Goal: Task Accomplishment & Management: Manage account settings

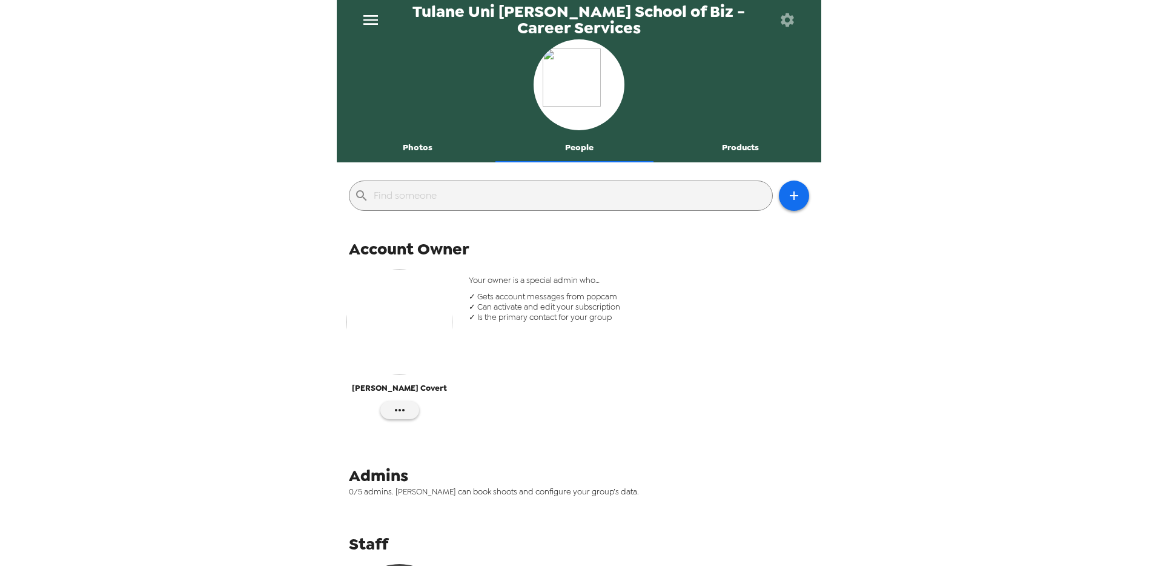
click at [261, 339] on div "Tulane Uni [PERSON_NAME] School of Biz - Career Services Photos People Products…" at bounding box center [579, 289] width 1158 height 578
click at [369, 19] on icon "menu" at bounding box center [370, 20] width 15 height 10
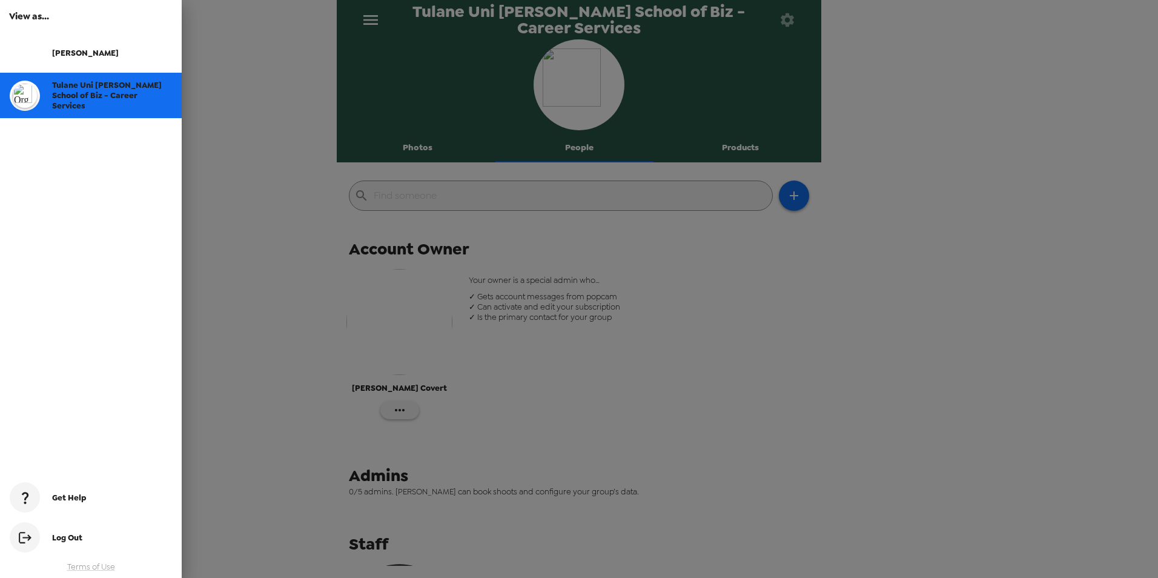
click at [91, 98] on span "Tulane Uni [PERSON_NAME] School of Biz - Career Services" at bounding box center [107, 95] width 110 height 31
click at [679, 343] on div at bounding box center [579, 289] width 1158 height 578
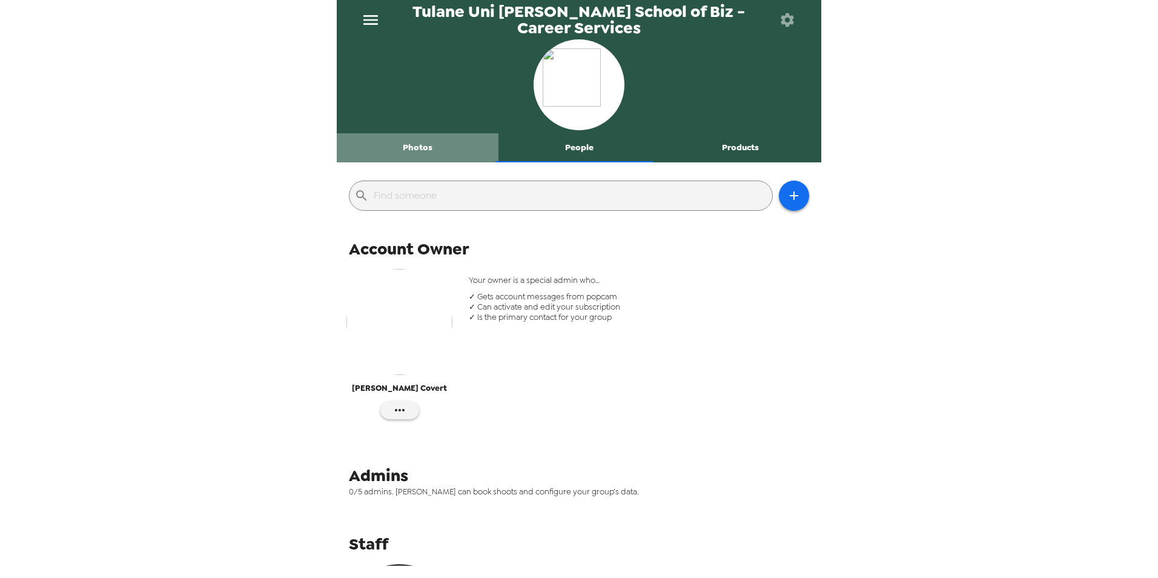
click at [427, 150] on button "Photos" at bounding box center [418, 147] width 162 height 29
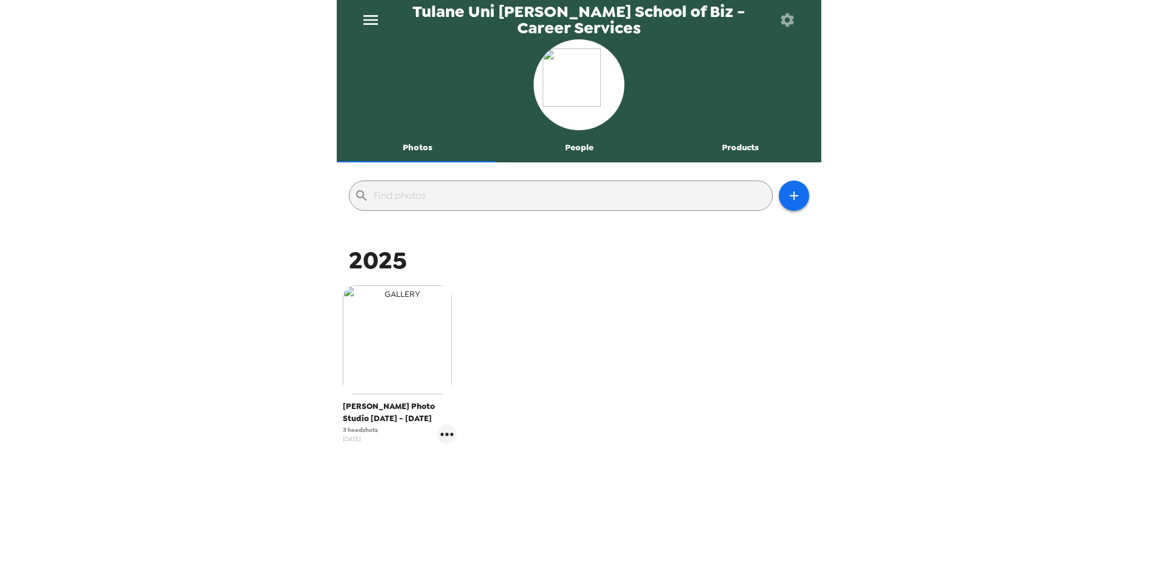
click at [370, 328] on img "button" at bounding box center [397, 339] width 109 height 109
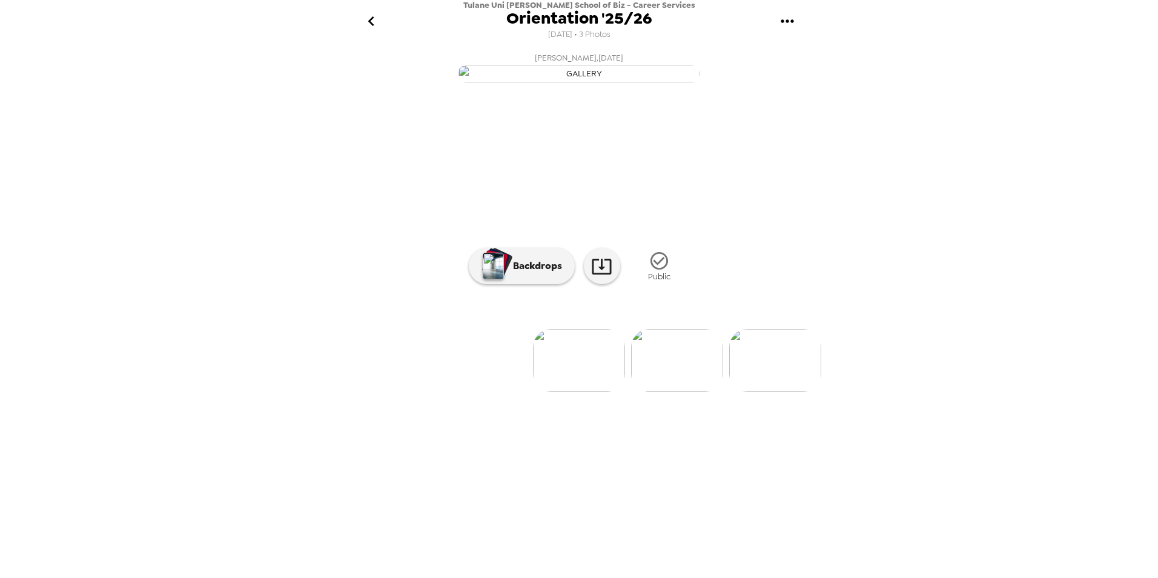
click at [600, 392] on img at bounding box center [579, 360] width 92 height 63
click at [650, 392] on img at bounding box center [677, 360] width 92 height 63
click at [701, 392] on img at bounding box center [678, 360] width 92 height 63
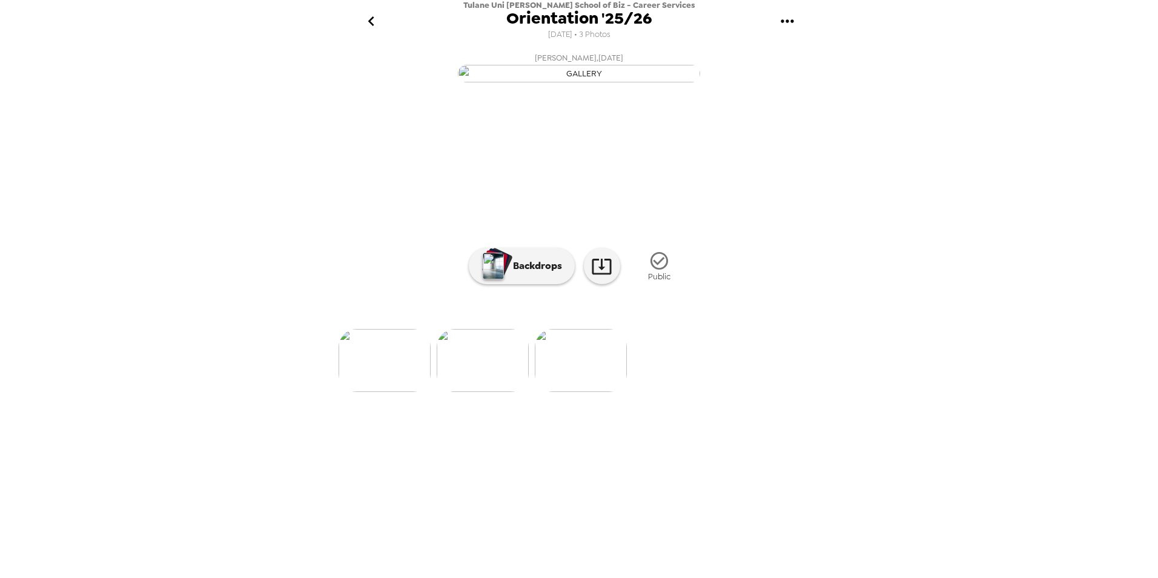
click at [1111, 278] on div "Tulane Uni [PERSON_NAME] School of Biz - Career Services Orientation '25/26 [DA…" at bounding box center [579, 289] width 1158 height 578
click at [492, 392] on img at bounding box center [483, 360] width 92 height 63
click at [478, 392] on img at bounding box center [482, 360] width 92 height 63
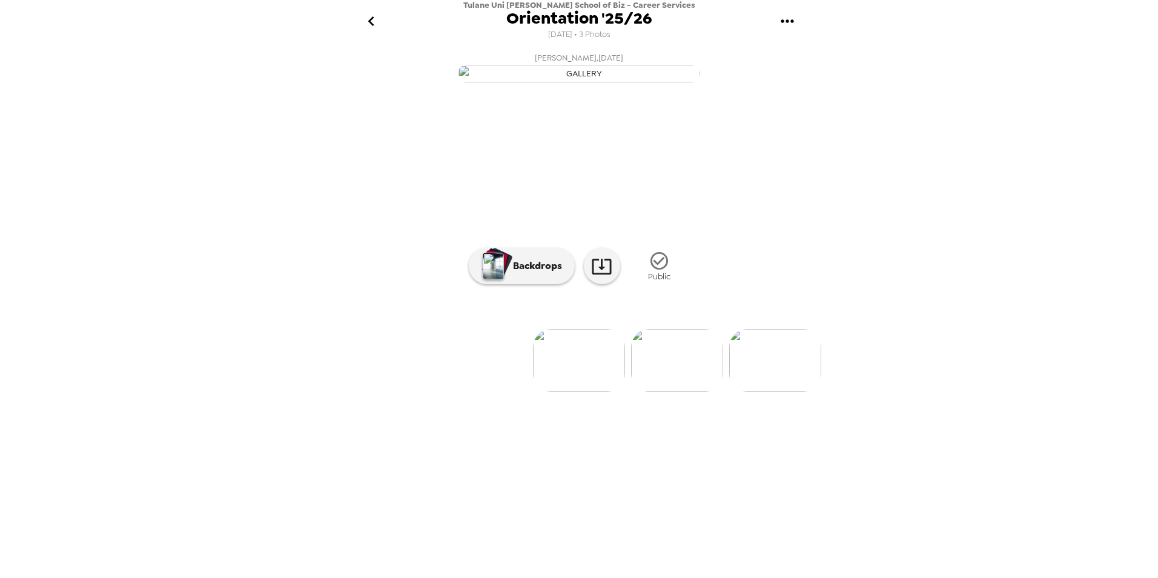
click at [797, 392] on img at bounding box center [775, 360] width 92 height 63
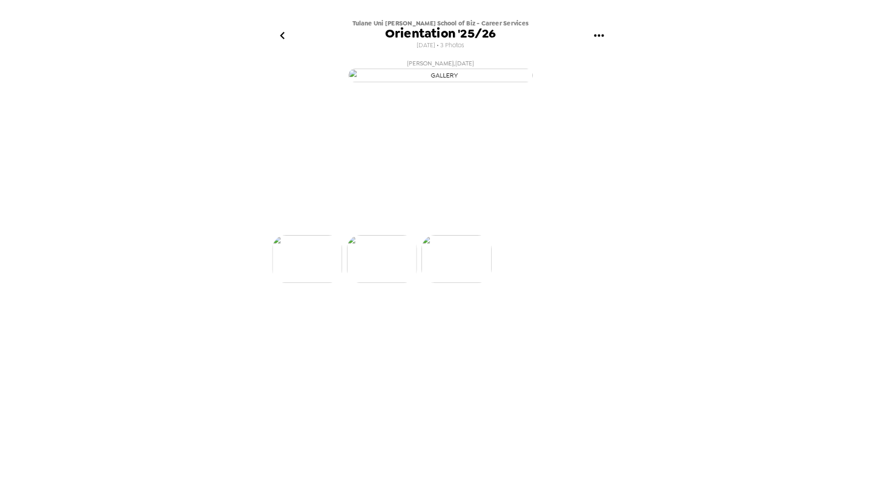
scroll to position [0, 194]
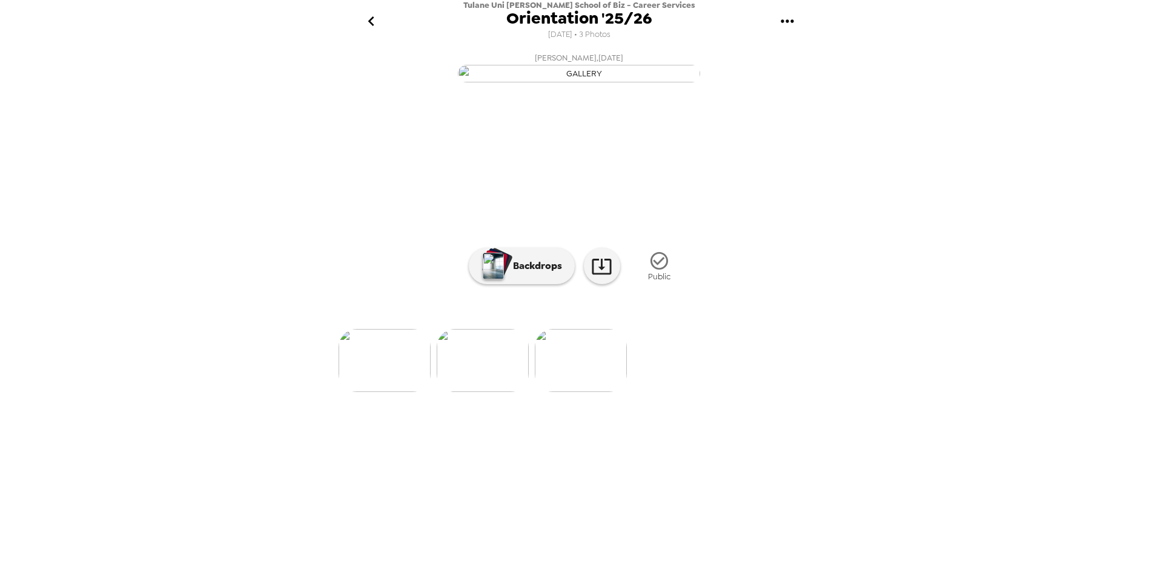
click at [366, 16] on icon "go back" at bounding box center [371, 21] width 19 height 19
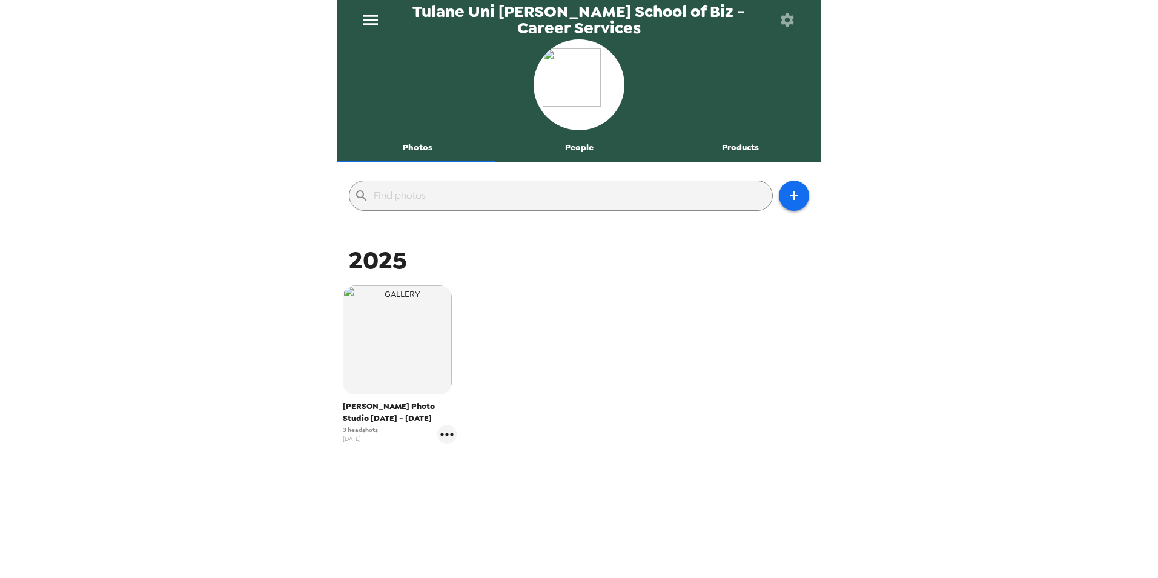
click at [615, 479] on div "2025 [PERSON_NAME] Photo Studio [DATE] - [DATE] 3 headshots [DATE]" at bounding box center [579, 403] width 479 height 318
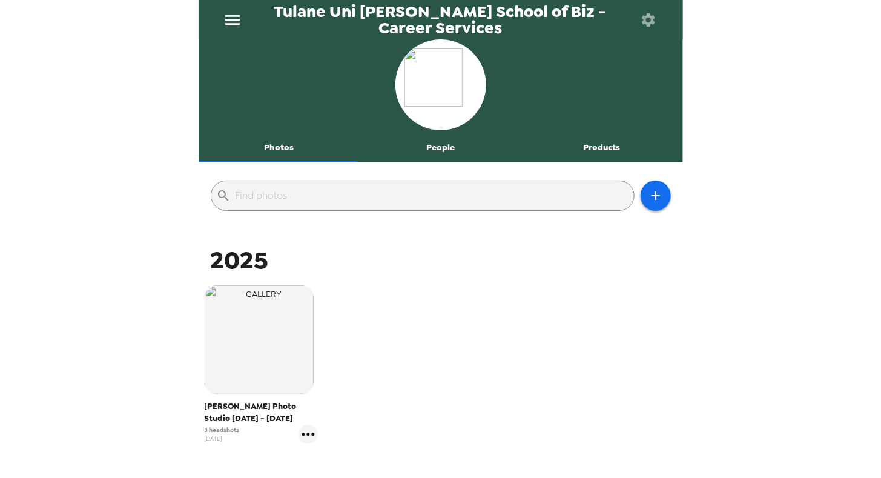
drag, startPoint x: 59, startPoint y: 253, endPoint x: 66, endPoint y: 263, distance: 12.1
click at [66, 263] on div "Tulane Uni [PERSON_NAME] School of Biz - Career Services Photos People Products…" at bounding box center [440, 239] width 881 height 478
click at [312, 431] on icon "gallery menu" at bounding box center [308, 434] width 19 height 19
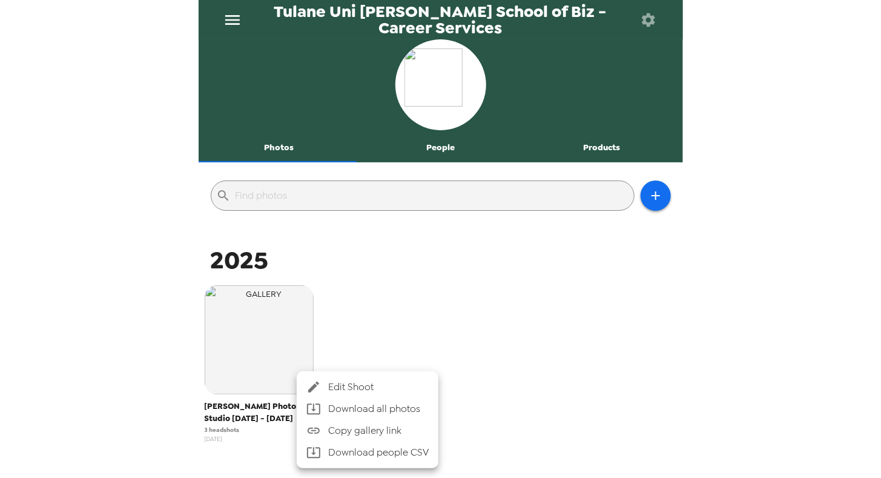
click at [383, 385] on span "Edit Shoot" at bounding box center [378, 387] width 101 height 15
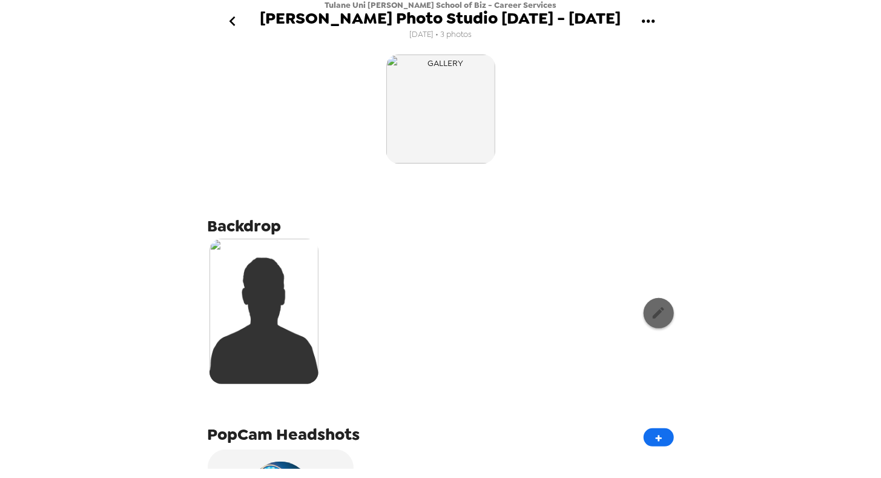
click at [658, 314] on button "button" at bounding box center [659, 313] width 30 height 30
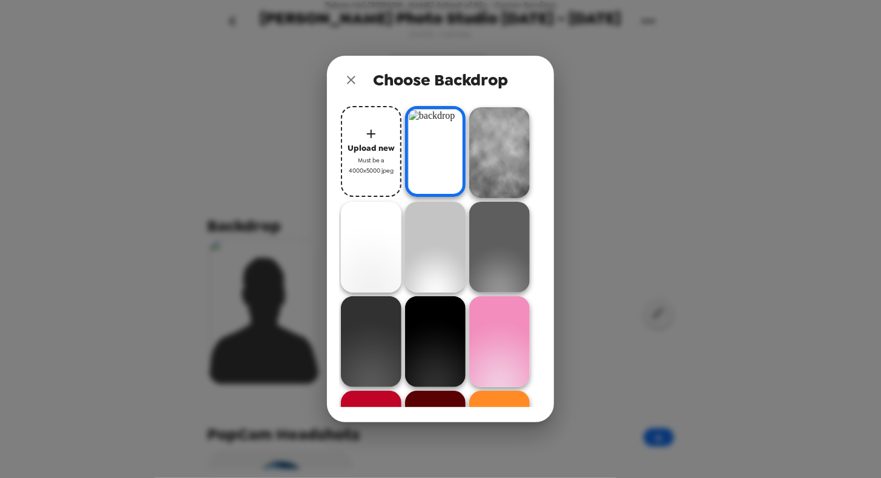
click at [351, 143] on span "Upload new" at bounding box center [371, 148] width 47 height 14
click at [352, 75] on icon "close" at bounding box center [351, 80] width 15 height 15
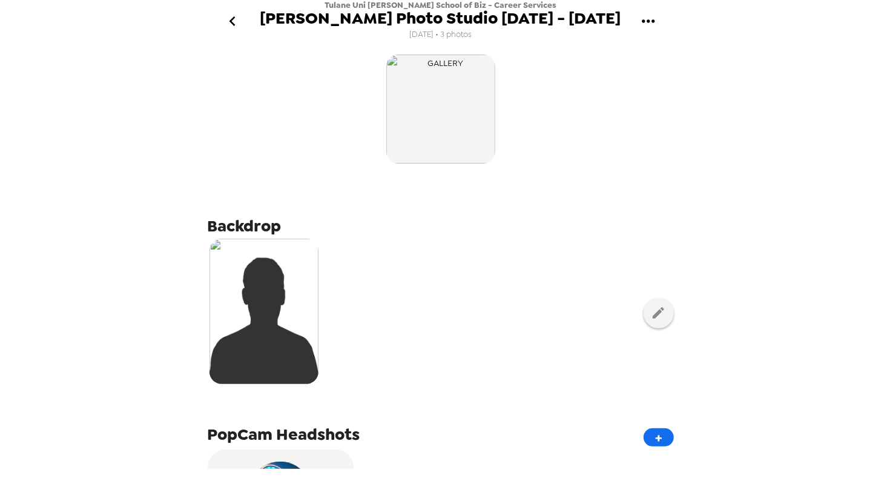
click at [471, 360] on div at bounding box center [441, 313] width 466 height 152
click at [651, 313] on icon "button" at bounding box center [658, 312] width 15 height 15
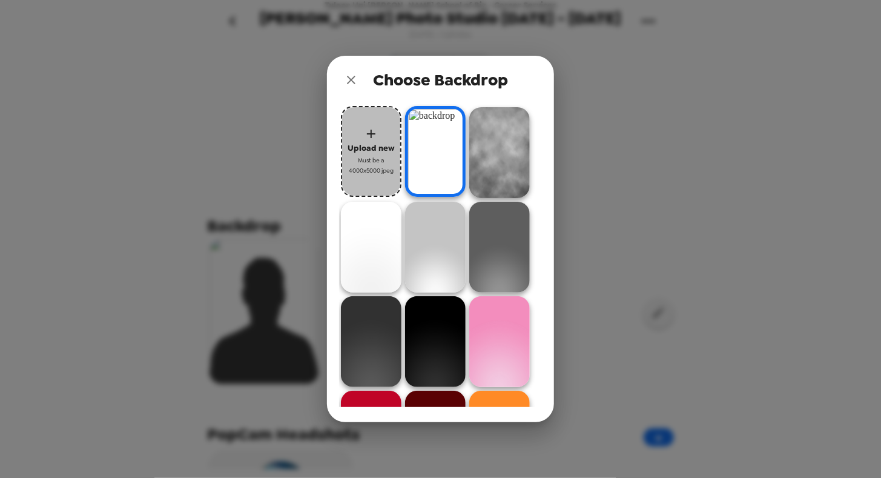
click at [367, 128] on icon "button" at bounding box center [371, 134] width 15 height 15
click at [368, 136] on icon "button" at bounding box center [371, 134] width 15 height 15
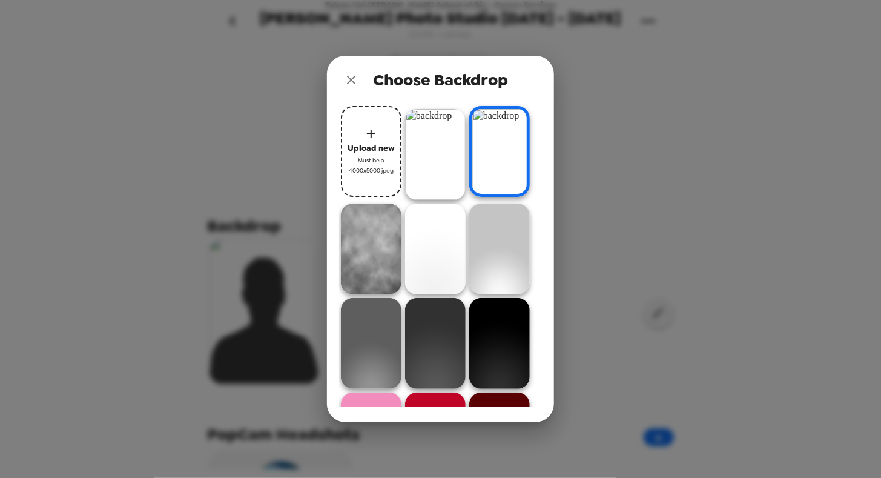
click at [429, 136] on img at bounding box center [435, 154] width 61 height 91
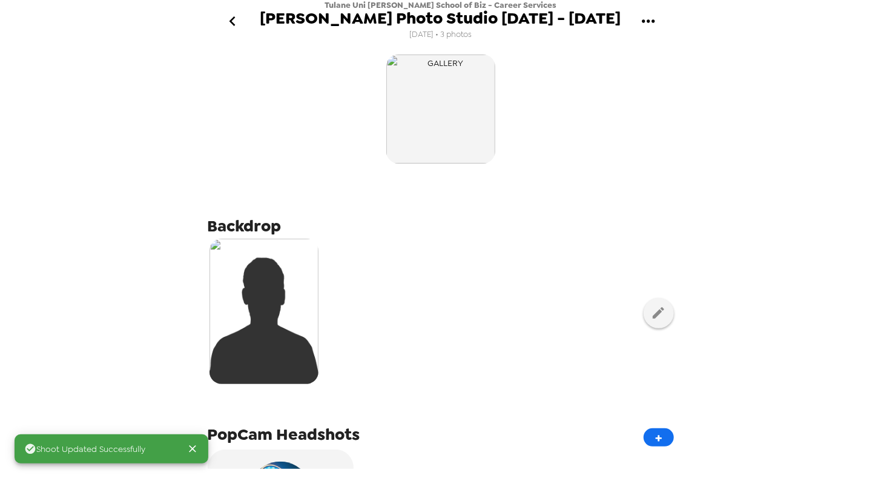
click at [287, 288] on img at bounding box center [264, 311] width 109 height 145
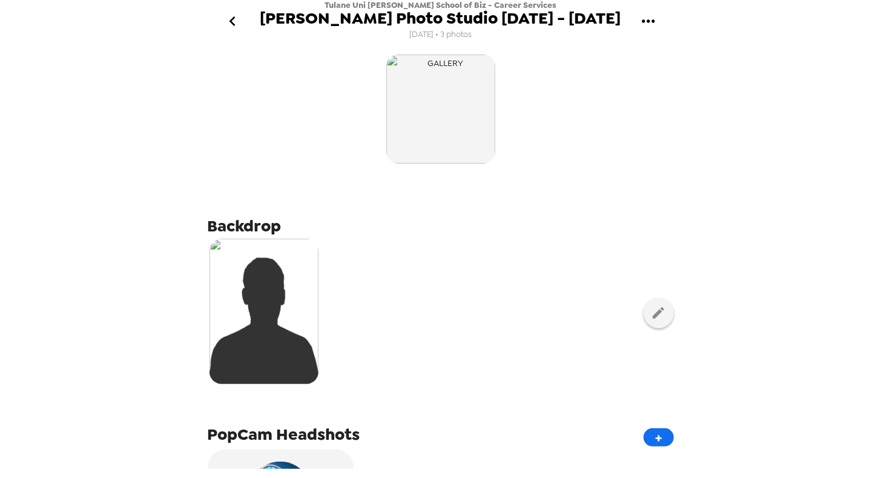
click at [227, 10] on button "go back" at bounding box center [232, 21] width 39 height 39
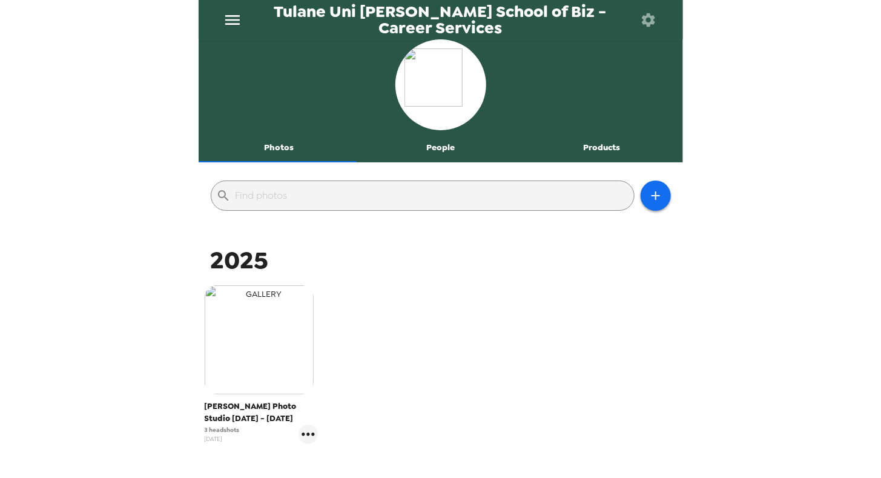
click at [302, 365] on img "button" at bounding box center [259, 339] width 109 height 109
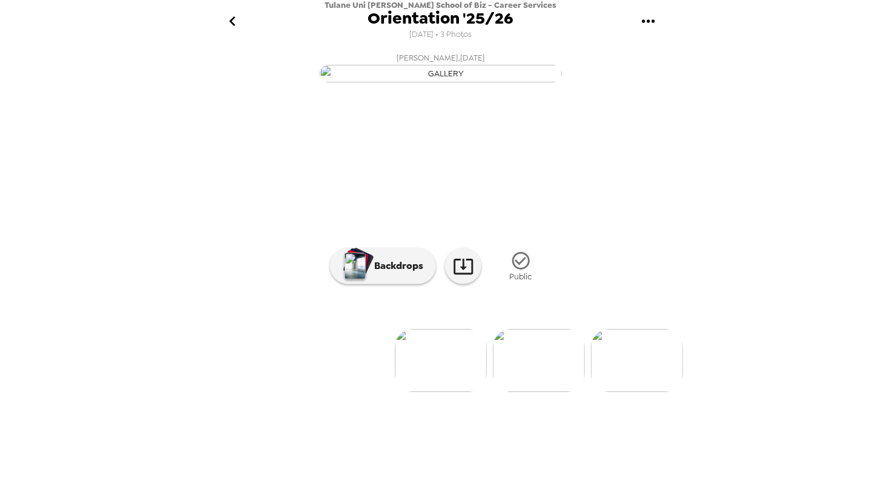
scroll to position [55, 0]
click at [377, 273] on p "Backdrops" at bounding box center [395, 266] width 55 height 15
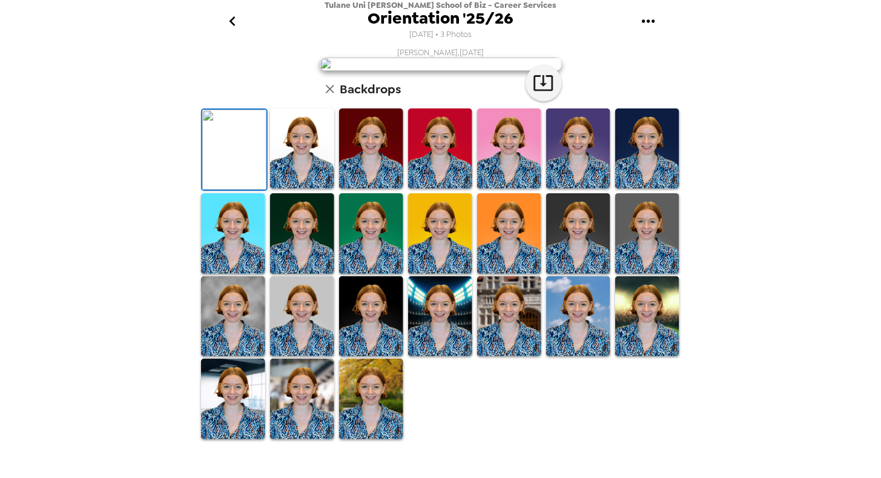
click at [226, 25] on icon "go back" at bounding box center [232, 21] width 19 height 19
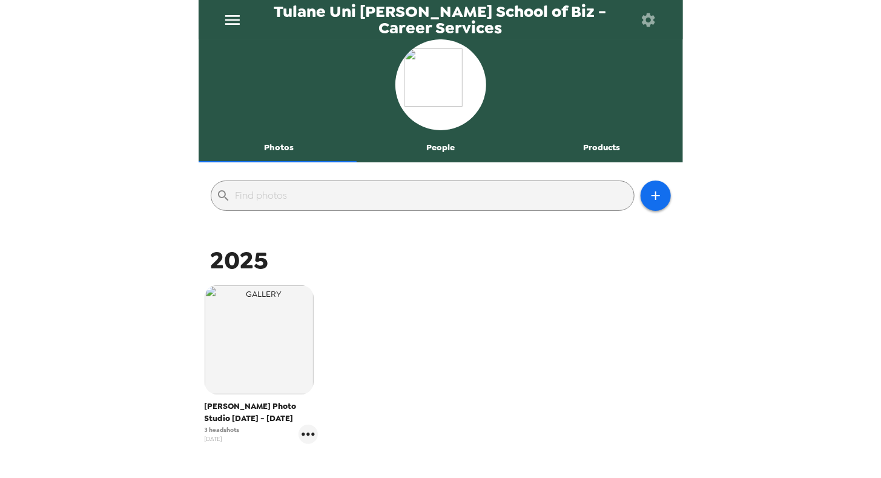
click at [233, 16] on icon "menu" at bounding box center [232, 20] width 15 height 10
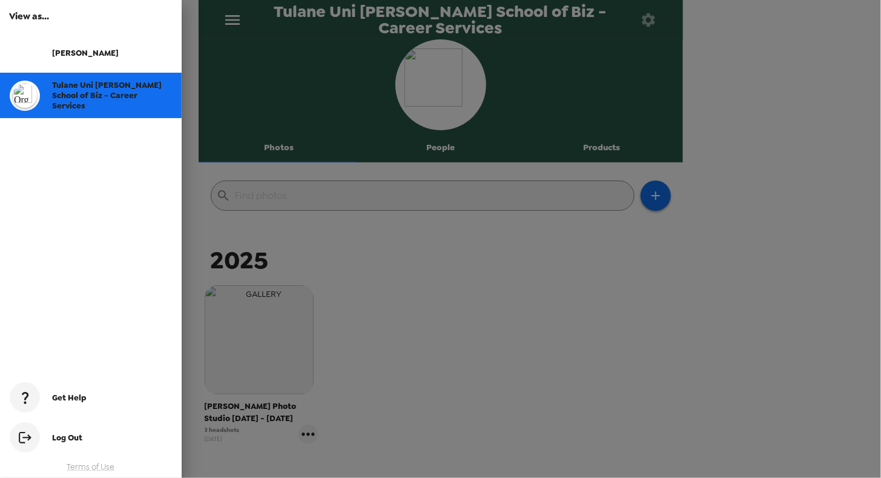
click at [148, 91] on span "Tulane Uni [PERSON_NAME] School of Biz - Career Services" at bounding box center [107, 95] width 110 height 31
click at [438, 354] on div at bounding box center [440, 239] width 881 height 478
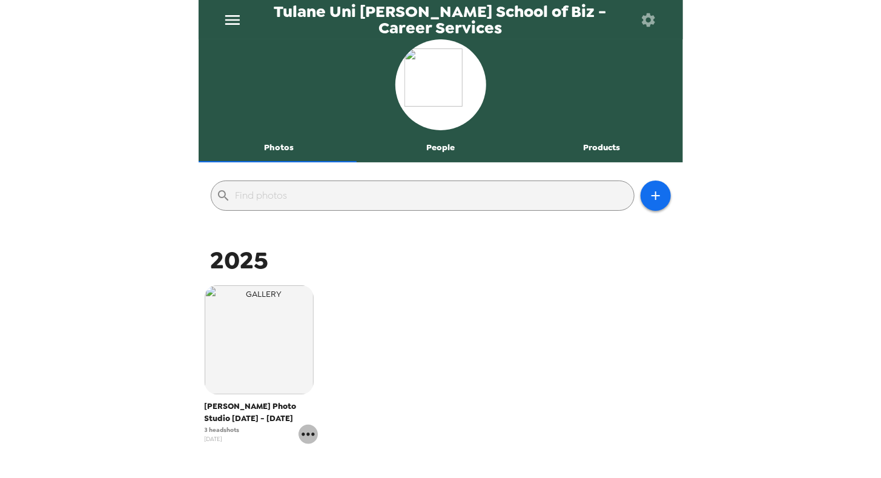
click at [303, 436] on icon "gallery menu" at bounding box center [308, 434] width 19 height 19
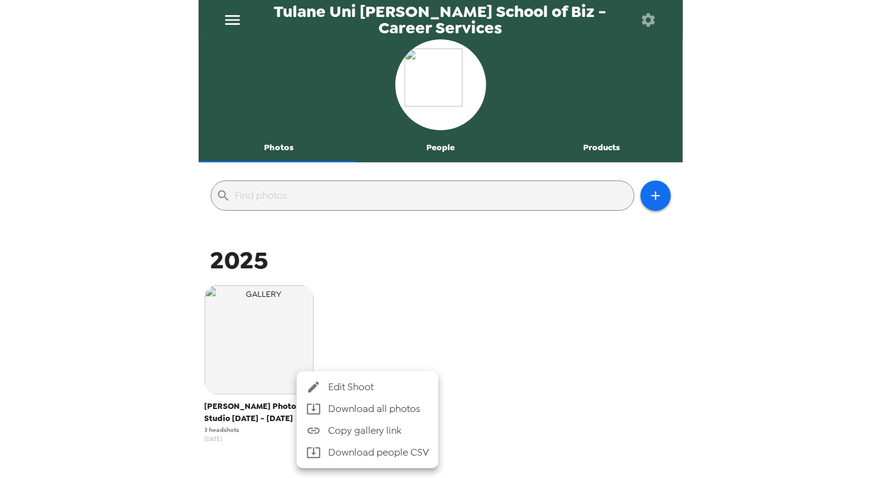
click at [347, 386] on span "Edit Shoot" at bounding box center [378, 387] width 101 height 15
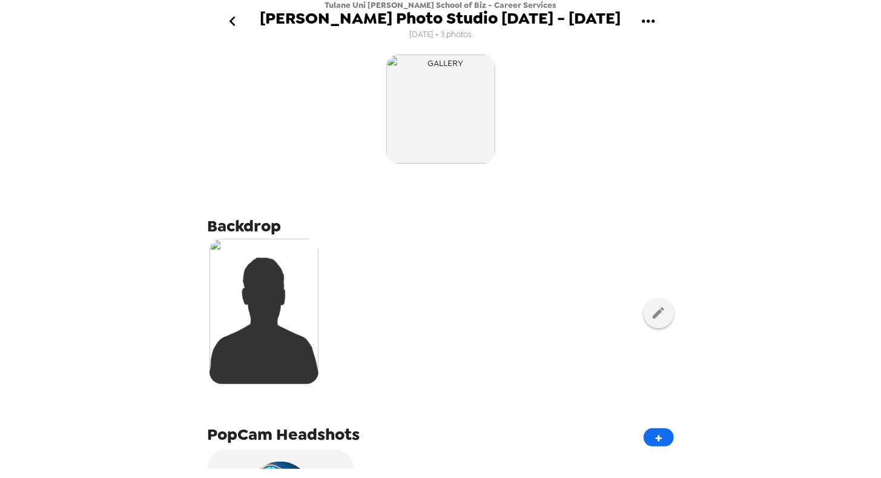
click at [655, 23] on icon "gallery menu" at bounding box center [648, 21] width 19 height 19
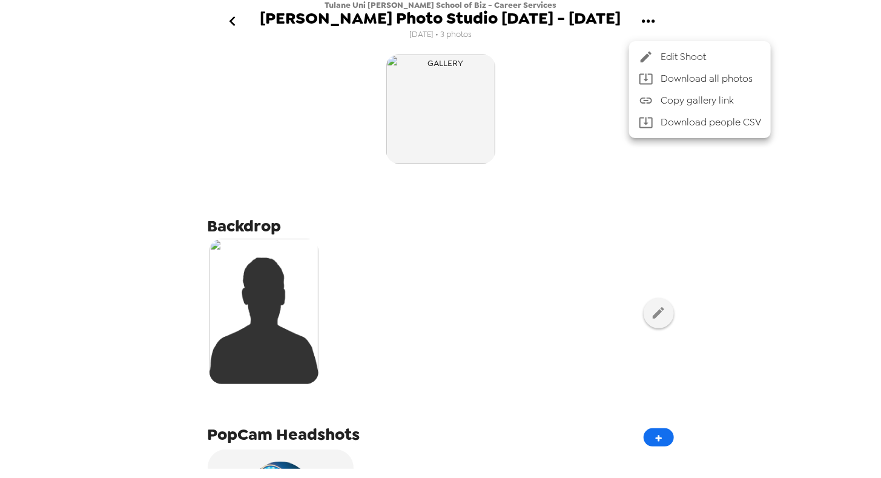
click at [649, 21] on div at bounding box center [440, 239] width 881 height 478
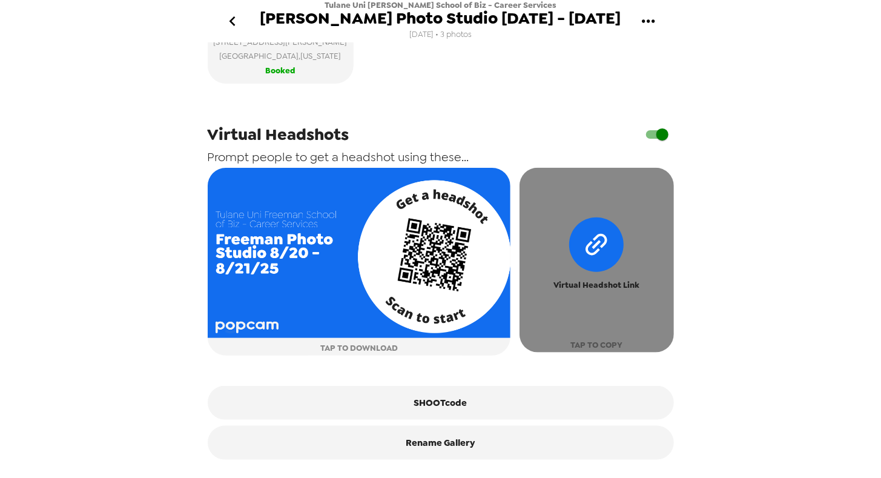
scroll to position [525, 0]
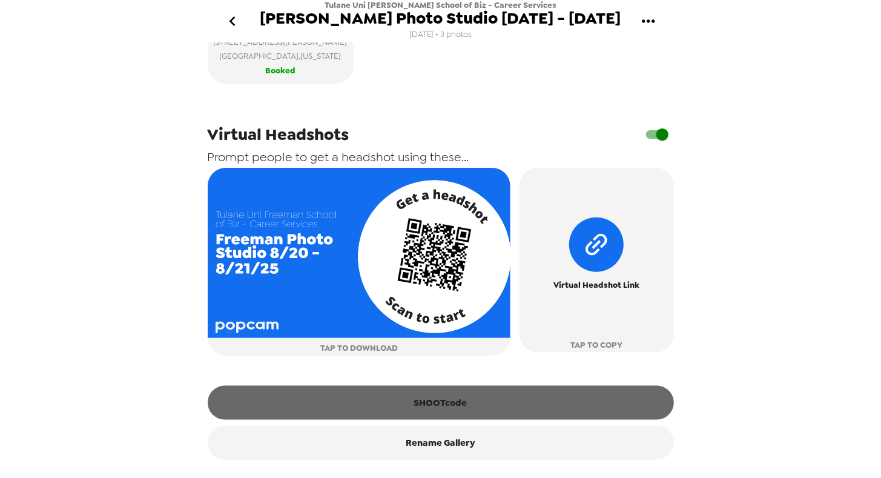
click at [522, 399] on button "SHOOTcode" at bounding box center [441, 403] width 466 height 34
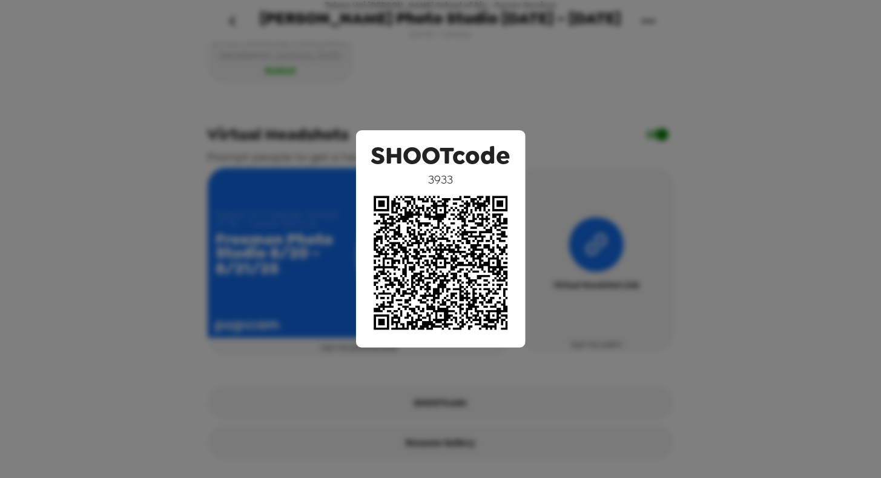
click at [131, 74] on div "SHOOTcode 3933" at bounding box center [440, 239] width 881 height 478
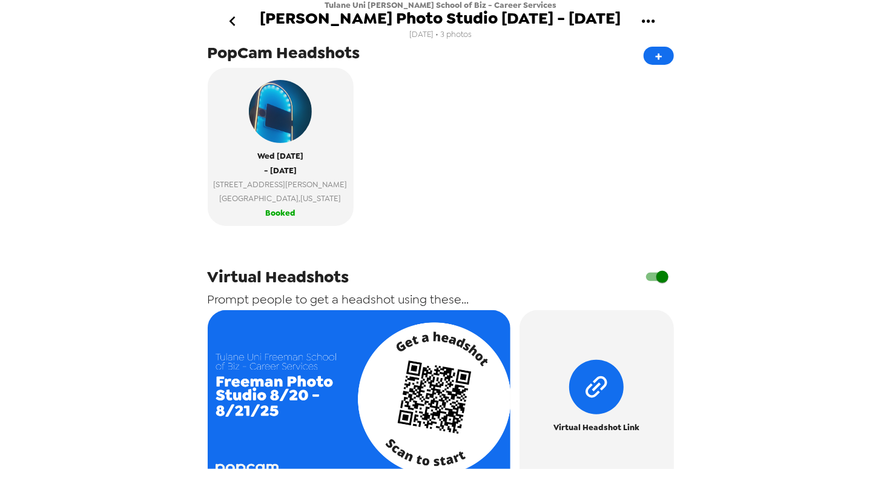
scroll to position [529, 0]
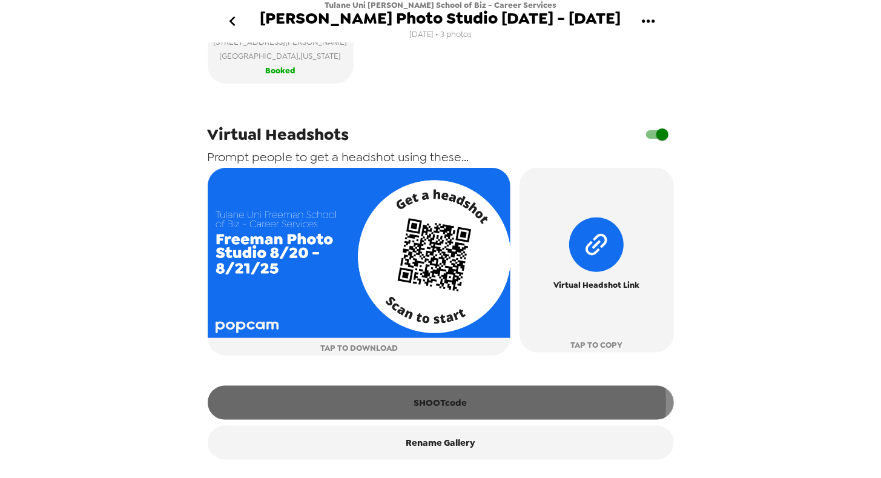
click at [419, 404] on button "SHOOTcode" at bounding box center [441, 403] width 466 height 34
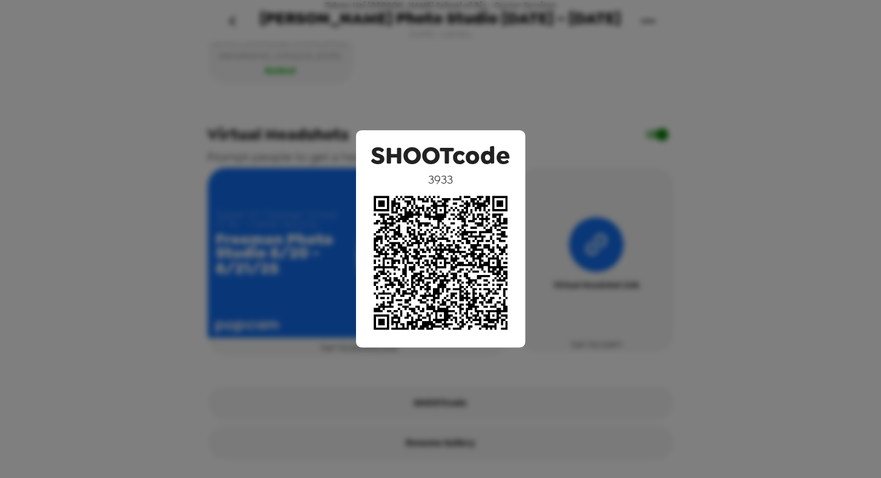
click at [180, 217] on div "SHOOTcode 3933" at bounding box center [440, 239] width 881 height 478
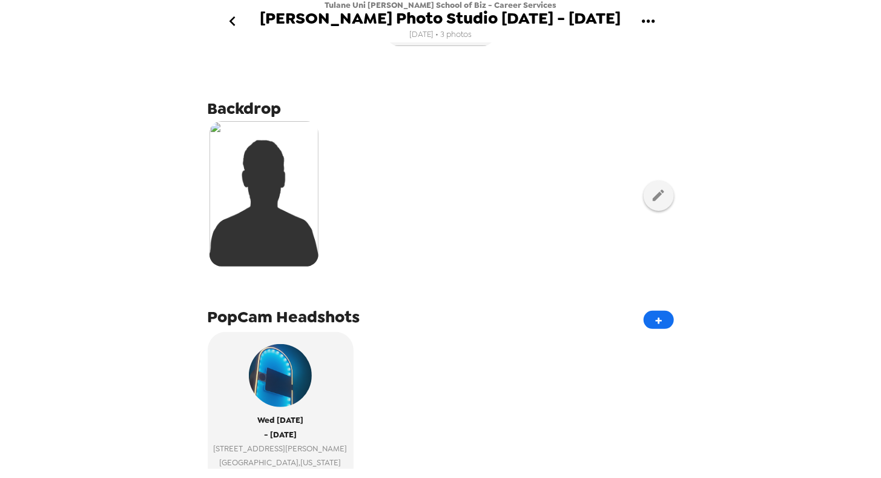
scroll to position [0, 0]
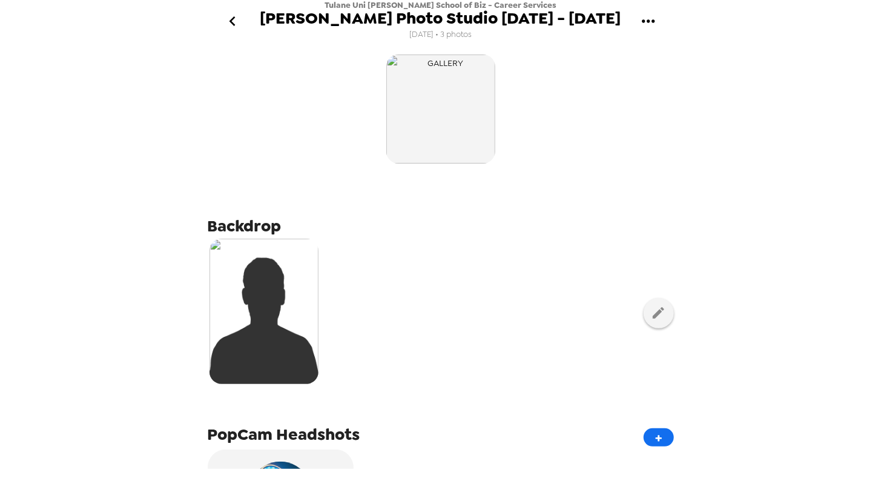
click at [289, 263] on img at bounding box center [264, 311] width 109 height 145
click at [235, 19] on icon "go back" at bounding box center [232, 21] width 19 height 19
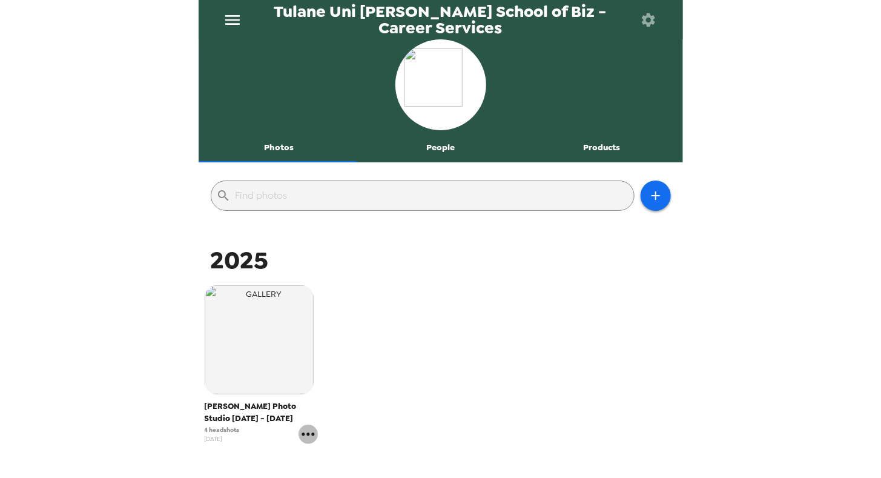
click at [304, 435] on icon "gallery menu" at bounding box center [308, 434] width 19 height 19
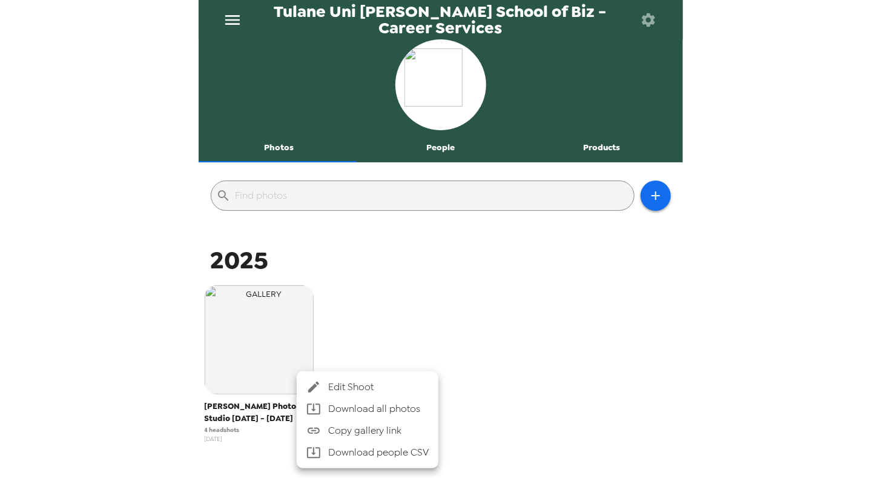
click at [356, 383] on span "Edit Shoot" at bounding box center [378, 387] width 101 height 15
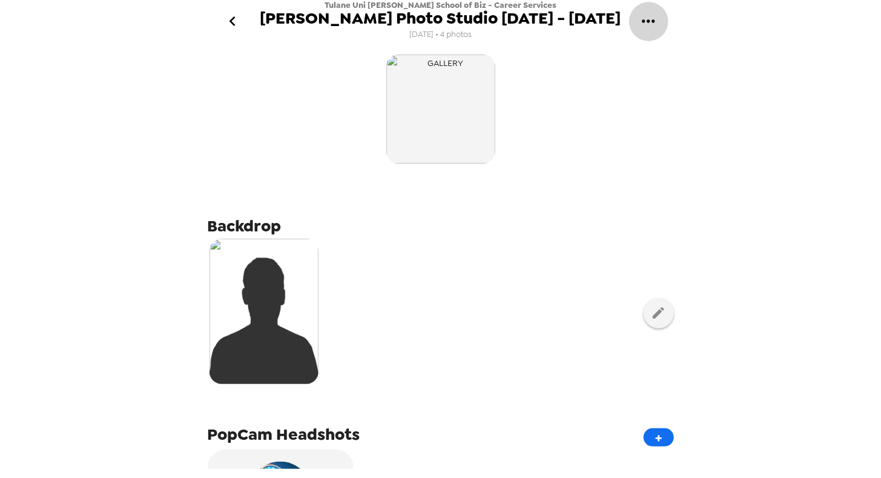
click at [661, 23] on button "gallery menu" at bounding box center [648, 21] width 39 height 39
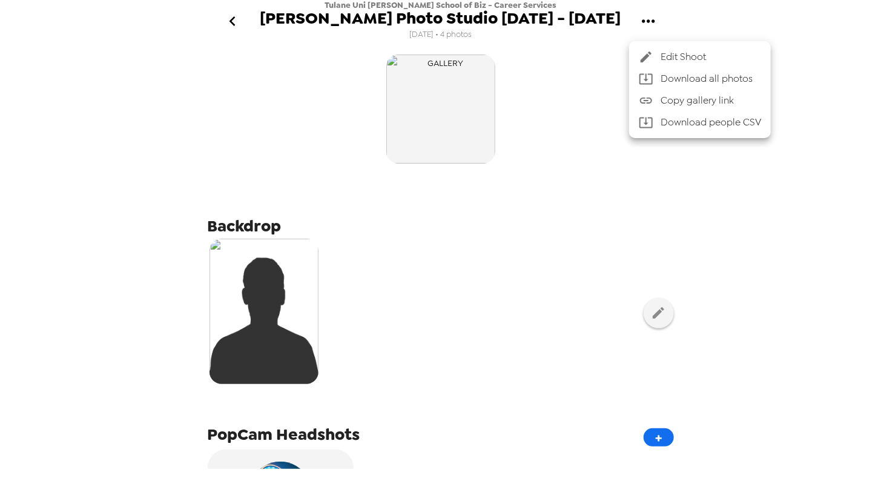
click at [670, 52] on span "Edit Shoot" at bounding box center [711, 57] width 101 height 15
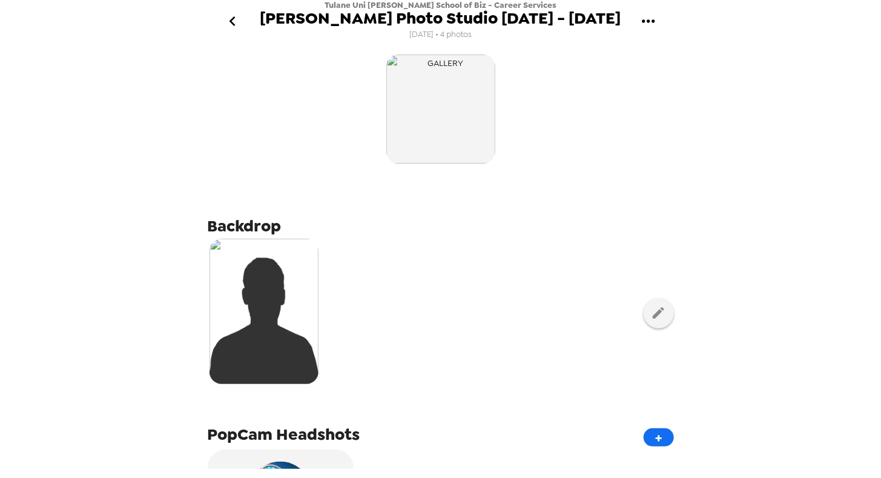
click at [560, 16] on span "[PERSON_NAME] Photo Studio [DATE] - [DATE]" at bounding box center [440, 18] width 361 height 16
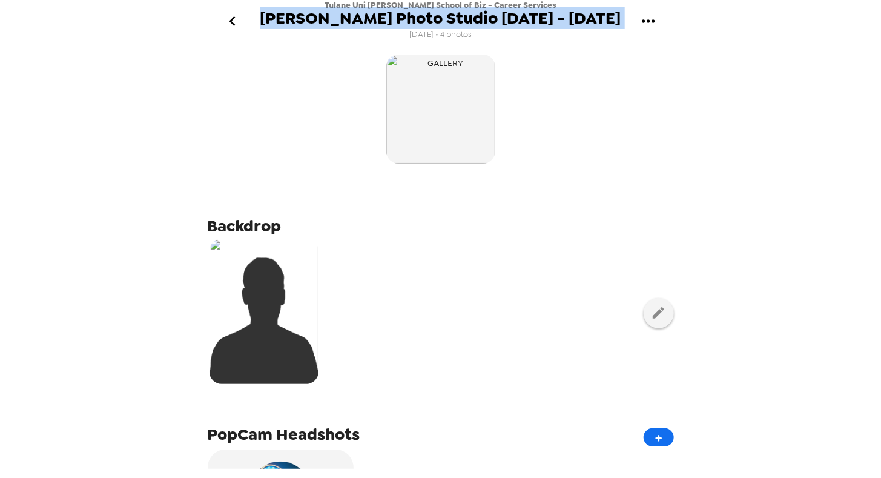
click at [560, 16] on span "[PERSON_NAME] Photo Studio [DATE] - [DATE]" at bounding box center [440, 18] width 361 height 16
drag, startPoint x: 560, startPoint y: 16, endPoint x: 561, endPoint y: 135, distance: 118.7
click at [563, 137] on div at bounding box center [441, 108] width 466 height 115
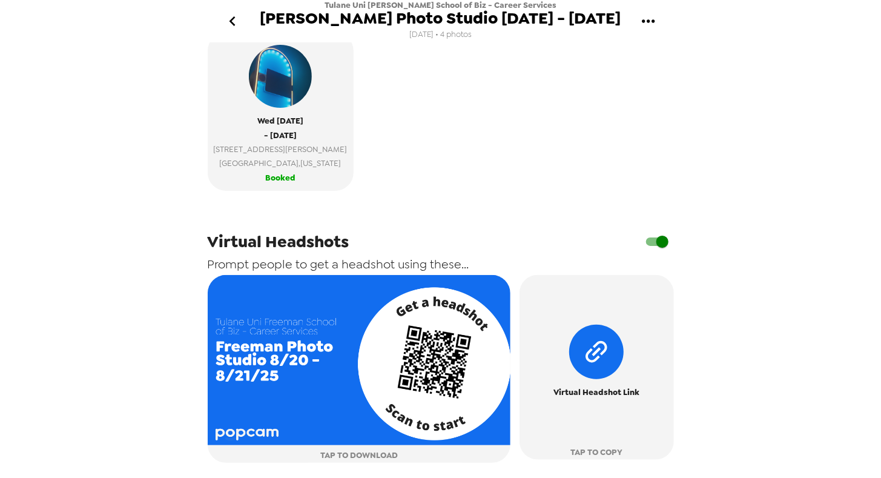
scroll to position [529, 0]
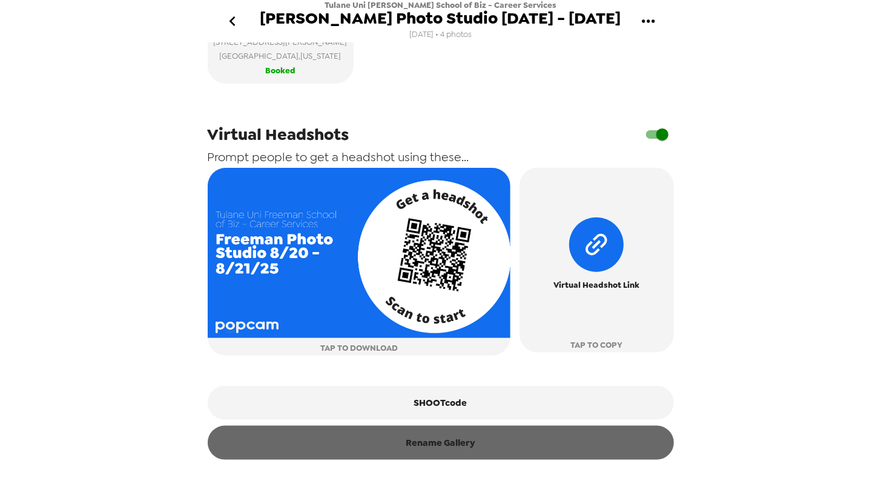
click at [443, 445] on button "Rename Gallery" at bounding box center [441, 443] width 466 height 34
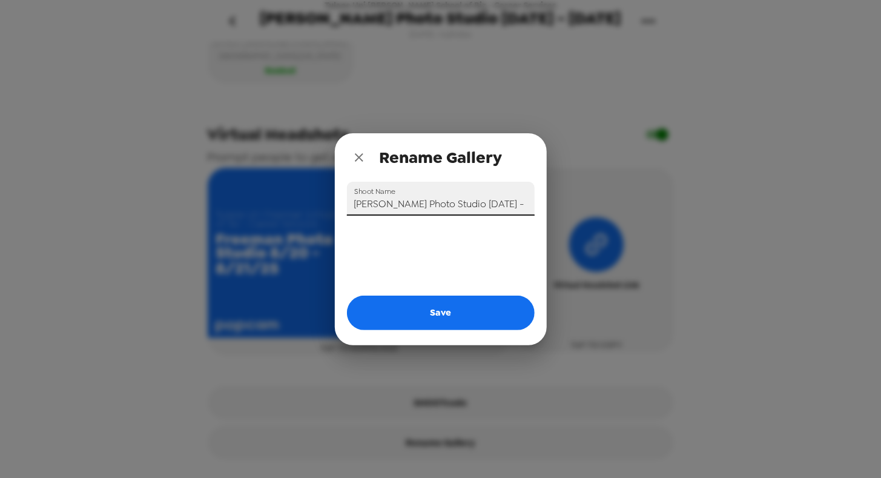
click at [434, 200] on input "[PERSON_NAME] Photo Studio [DATE] - [DATE]" at bounding box center [441, 199] width 188 height 34
type input "T"
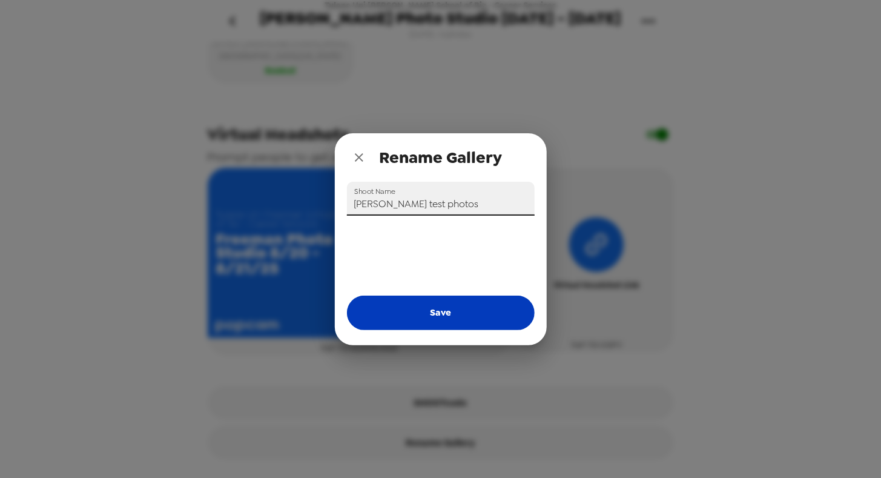
click at [449, 306] on button "Save" at bounding box center [441, 313] width 188 height 34
type input "[PERSON_NAME] Photo Studio [DATE] - [DATE]"
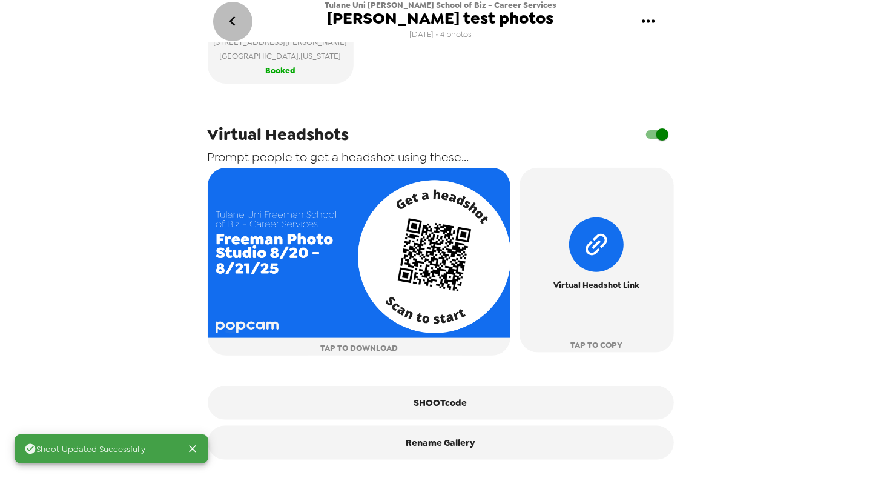
click at [240, 15] on icon "go back" at bounding box center [232, 21] width 19 height 19
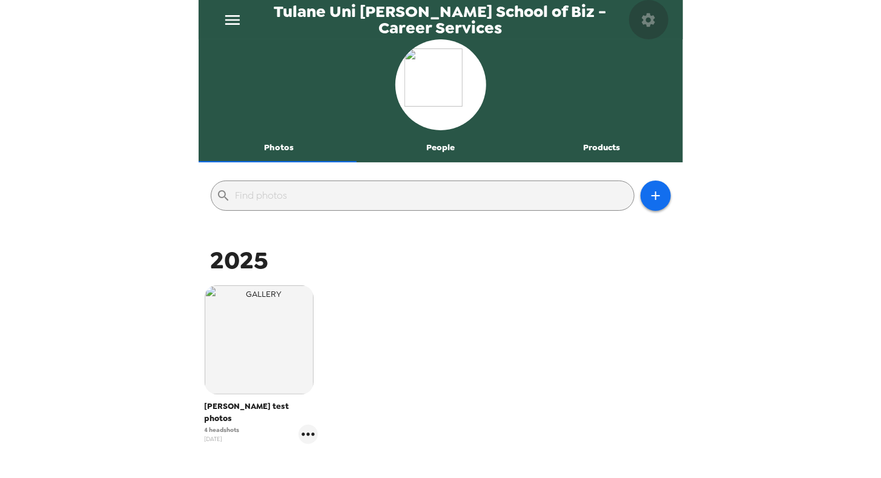
click at [657, 16] on button "button" at bounding box center [648, 19] width 39 height 39
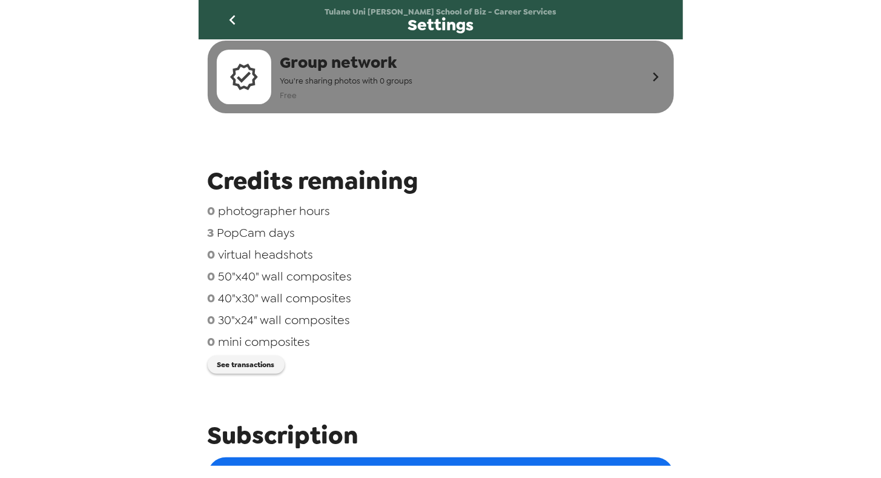
scroll to position [44, 0]
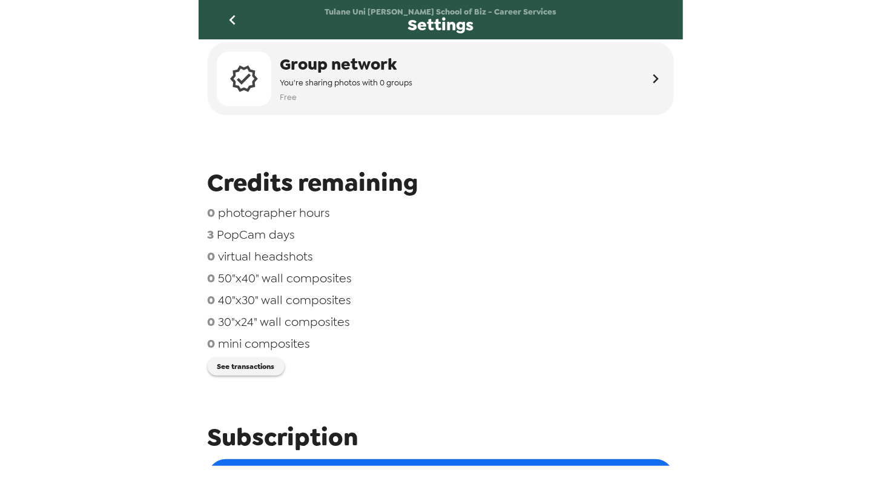
click at [236, 21] on icon "go back" at bounding box center [232, 19] width 19 height 19
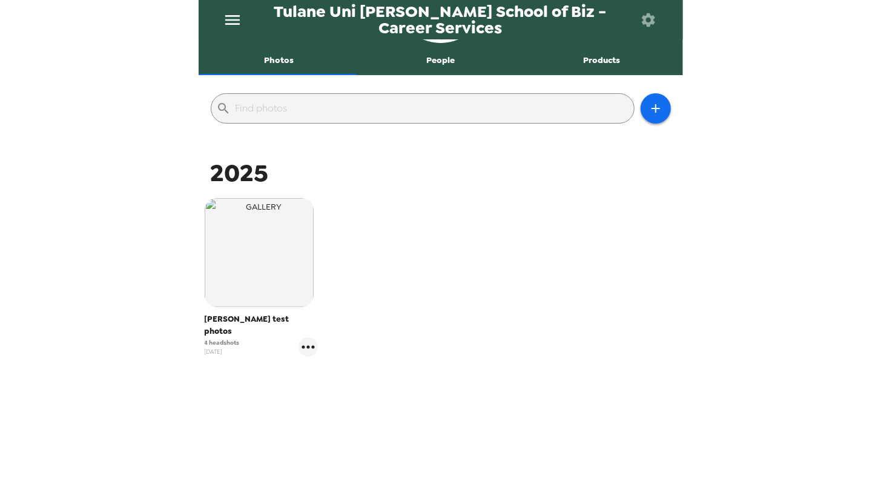
scroll to position [86, 0]
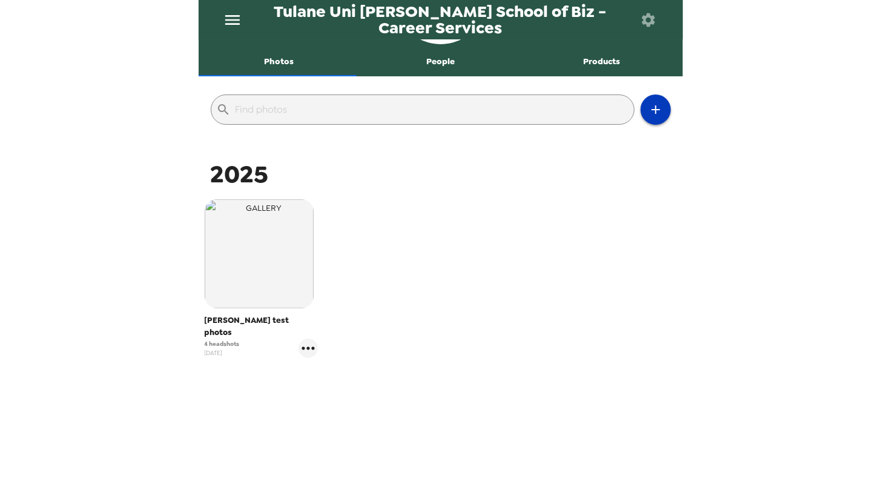
click at [643, 118] on button "button" at bounding box center [656, 109] width 30 height 30
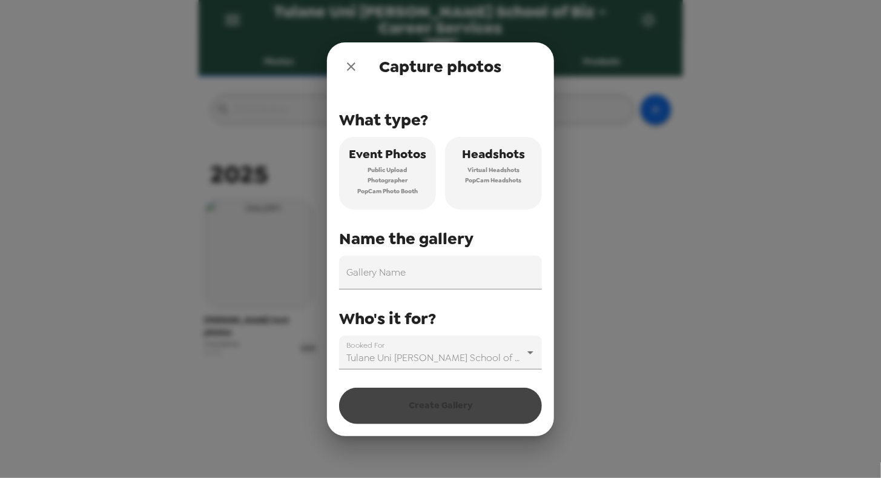
click at [502, 174] on span "Virtual Headshots" at bounding box center [494, 170] width 52 height 11
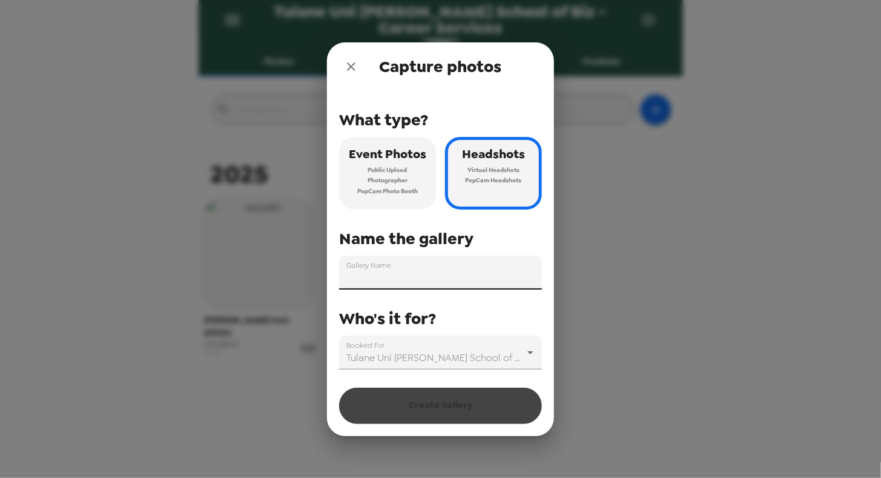
click at [455, 273] on input "Gallery Name" at bounding box center [440, 273] width 203 height 34
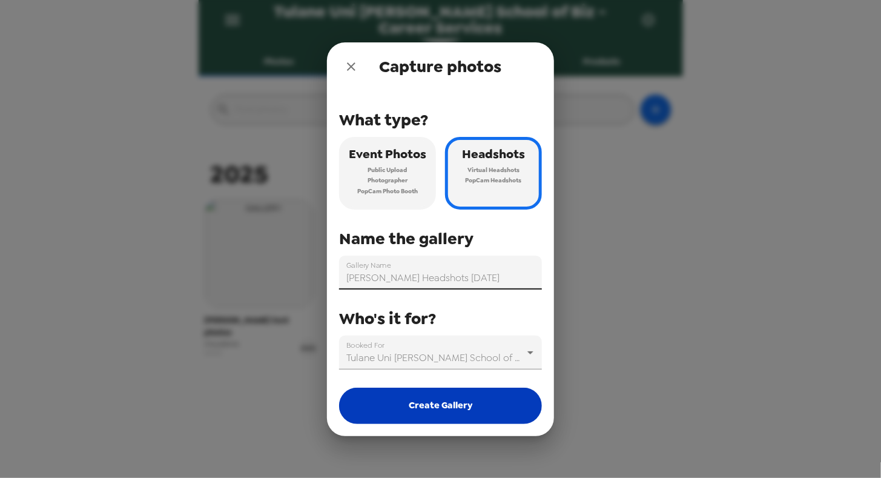
type input "[PERSON_NAME] Headshots [DATE]"
click at [478, 400] on button "Create Gallery" at bounding box center [440, 406] width 203 height 36
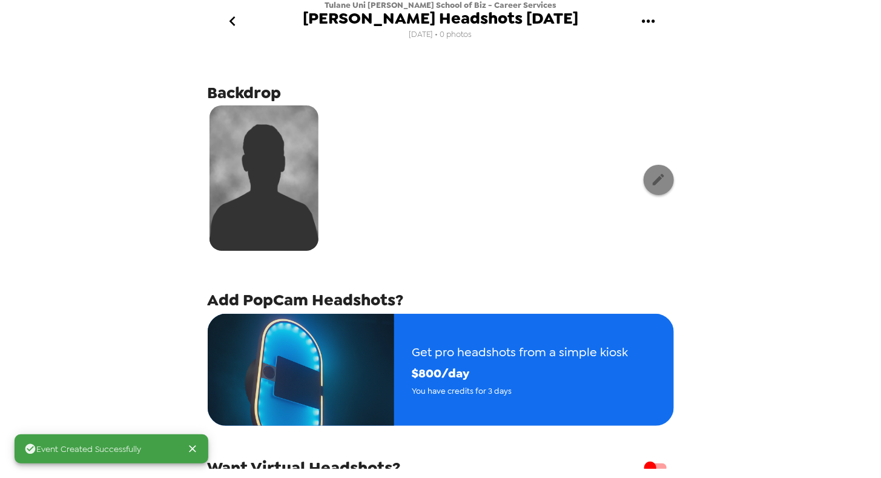
click at [654, 185] on icon "button" at bounding box center [658, 179] width 15 height 15
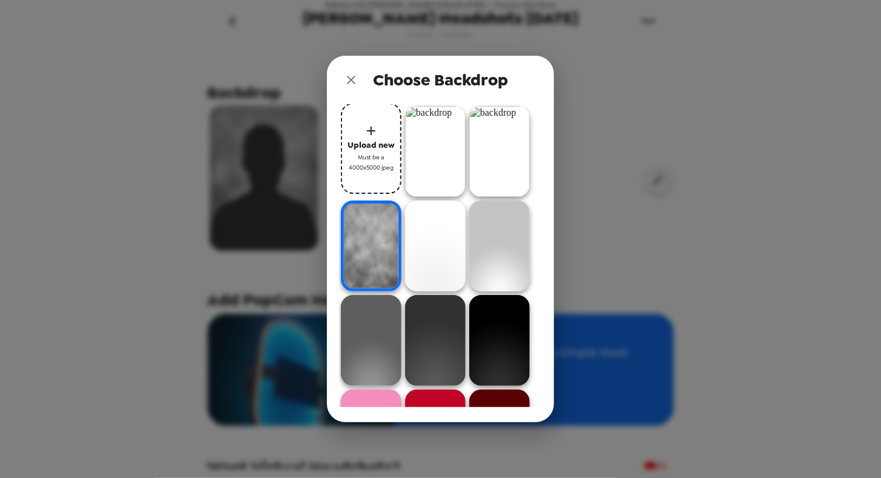
click at [376, 152] on span "Upload new" at bounding box center [371, 145] width 47 height 14
click at [454, 152] on img at bounding box center [435, 151] width 61 height 91
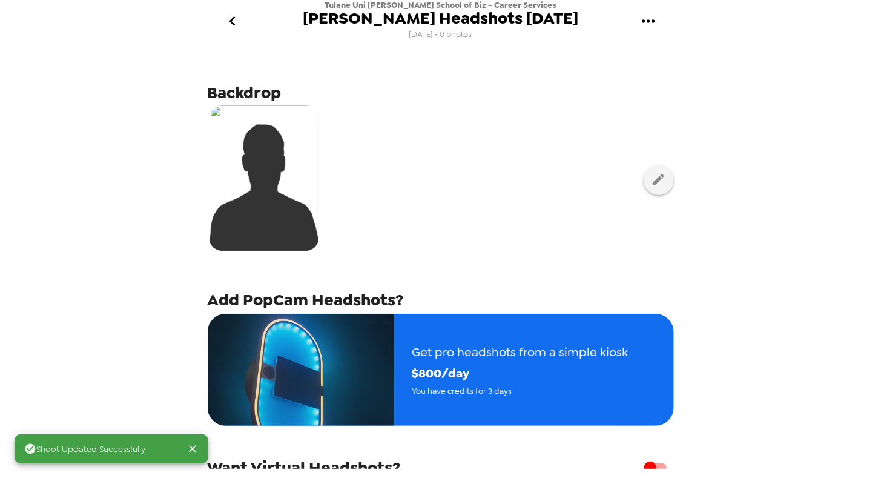
scroll to position [132, 0]
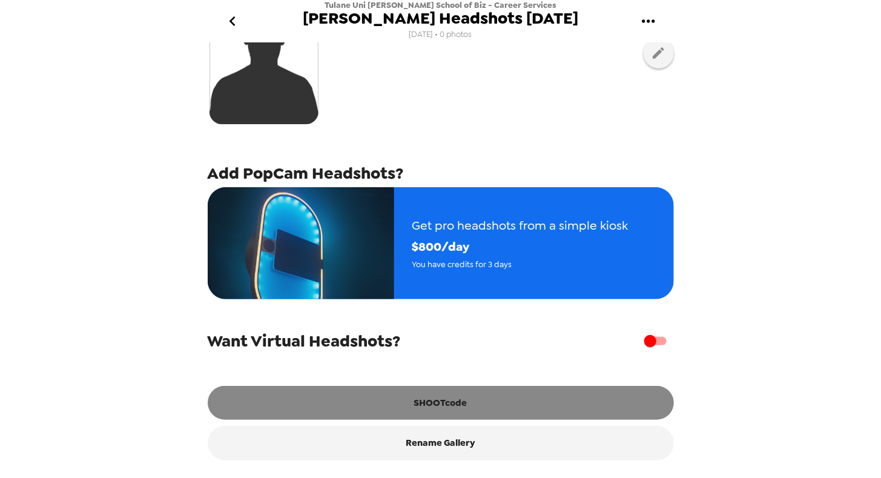
click at [460, 397] on button "SHOOTcode" at bounding box center [441, 403] width 466 height 34
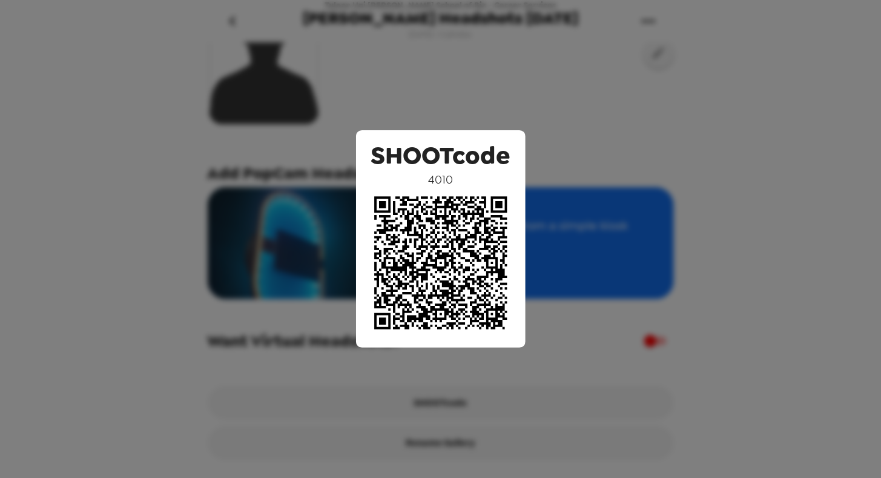
click at [168, 112] on div "SHOOTcode 4010" at bounding box center [440, 239] width 881 height 478
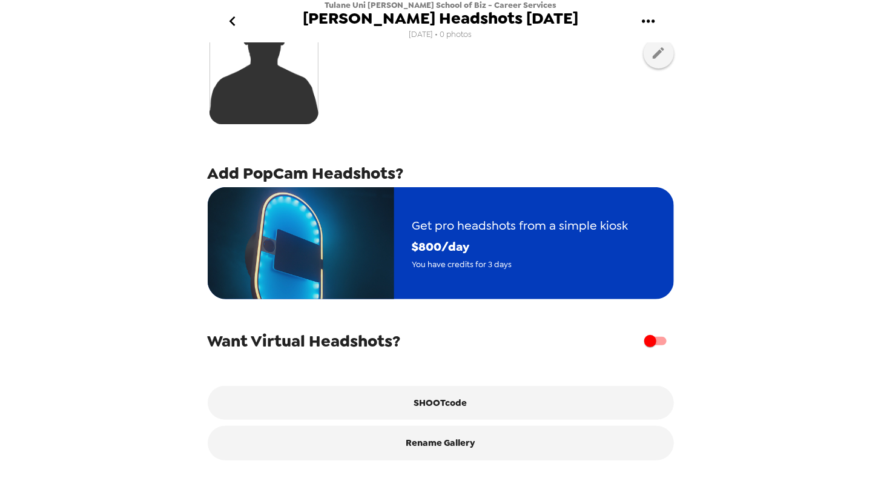
scroll to position [0, 0]
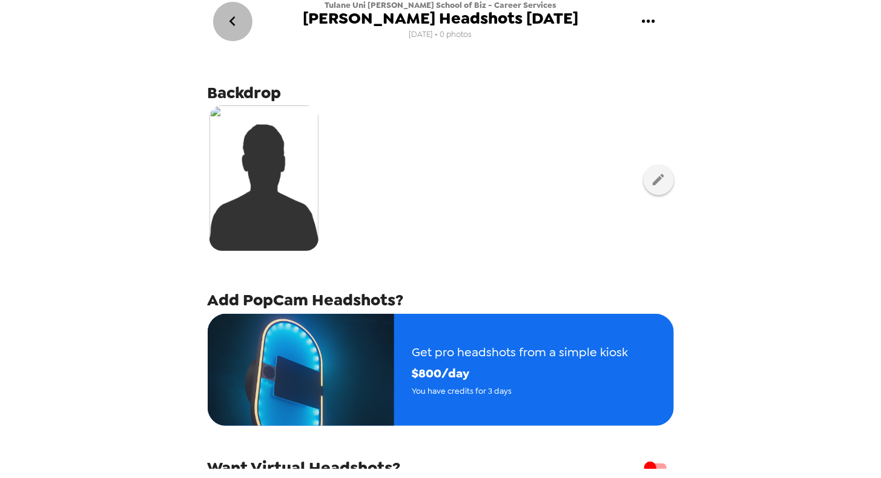
click at [231, 24] on icon "go back" at bounding box center [232, 21] width 19 height 19
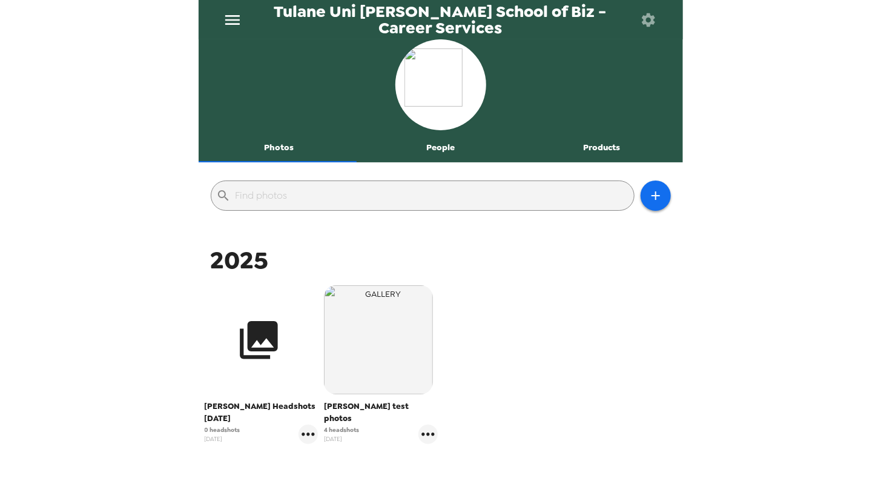
click at [256, 349] on icon "button" at bounding box center [259, 340] width 38 height 38
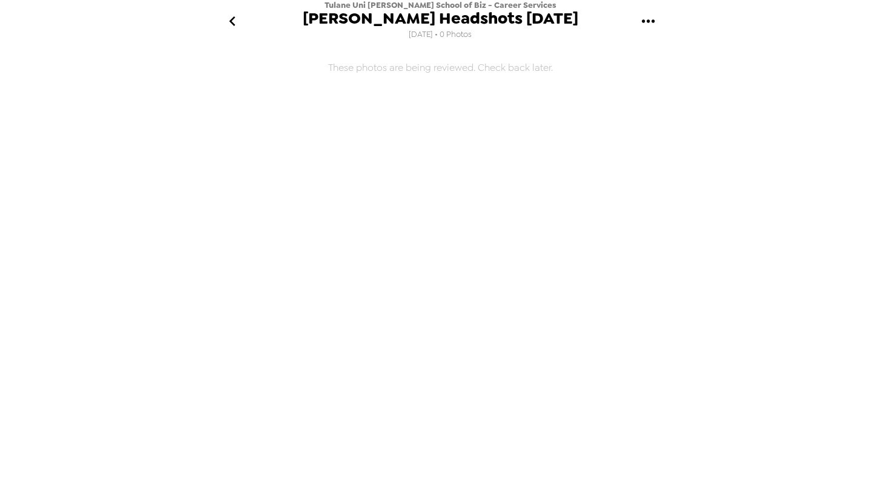
click at [863, 15] on div "Tulane Uni [PERSON_NAME] School of Biz - Career Services [PERSON_NAME] Headshot…" at bounding box center [440, 239] width 881 height 478
